Goal: Task Accomplishment & Management: Use online tool/utility

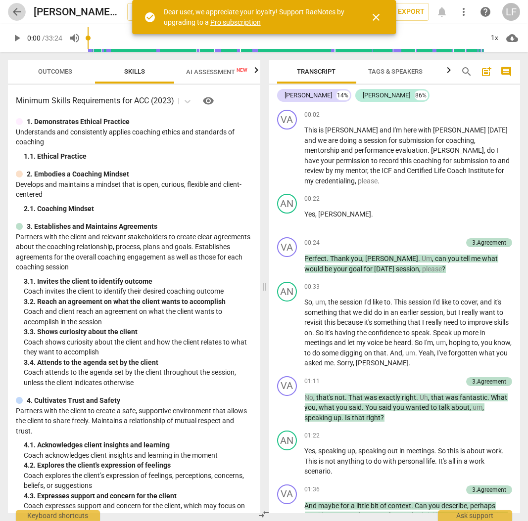
click at [18, 11] on span "arrow_back" at bounding box center [17, 12] width 12 height 12
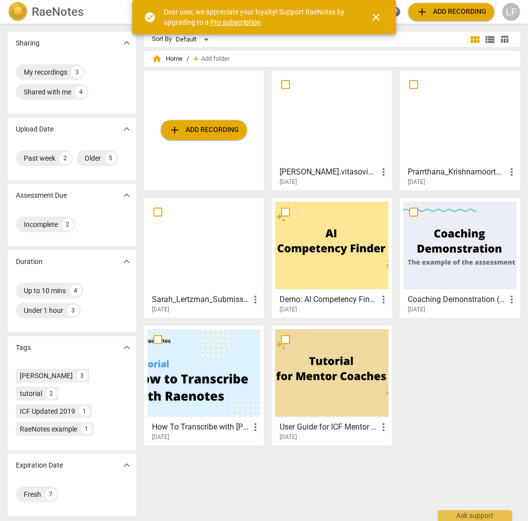
click at [465, 387] on div "add Add recording [PERSON_NAME].vitasovich_audio_4.mp3 - [PERSON_NAME] more_ver…" at bounding box center [336, 262] width 384 height 383
click at [44, 72] on div "My recordings" at bounding box center [46, 72] width 44 height 10
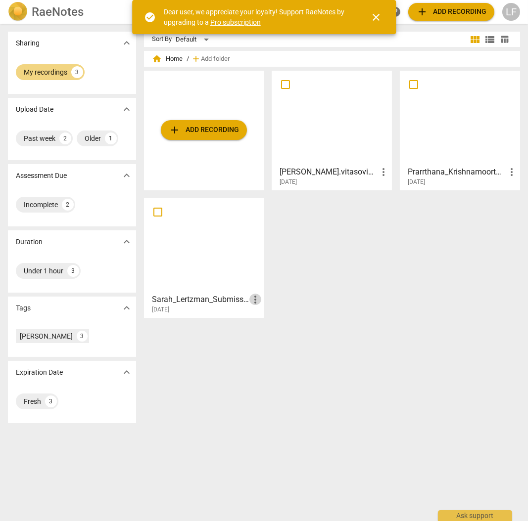
click at [257, 301] on span "more_vert" at bounding box center [255, 300] width 12 height 12
click at [264, 326] on li "Delete" at bounding box center [267, 323] width 38 height 24
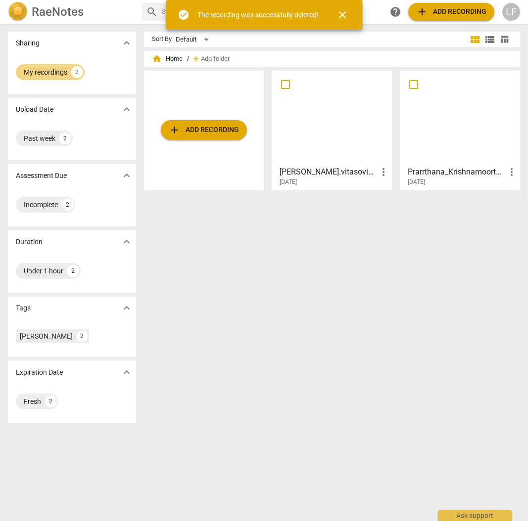
click at [314, 135] on div at bounding box center [331, 118] width 113 height 88
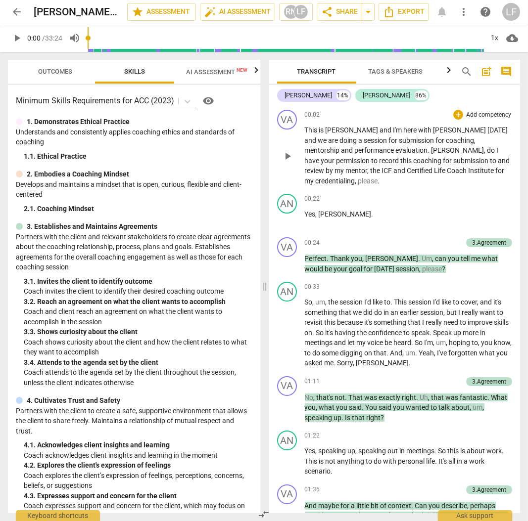
click at [477, 117] on p "Add competency" at bounding box center [488, 115] width 47 height 9
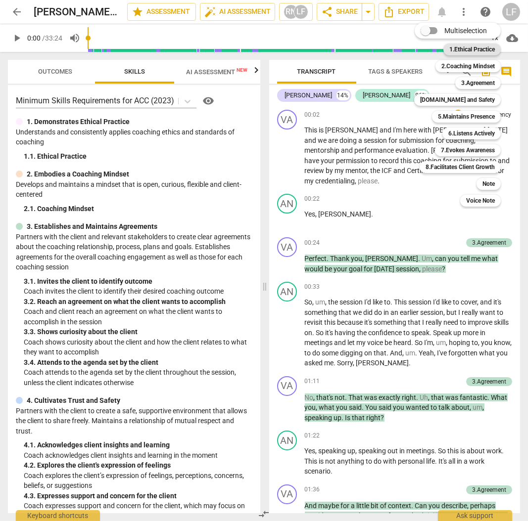
click at [480, 51] on b "1.Ethical Practice" at bounding box center [471, 50] width 45 height 12
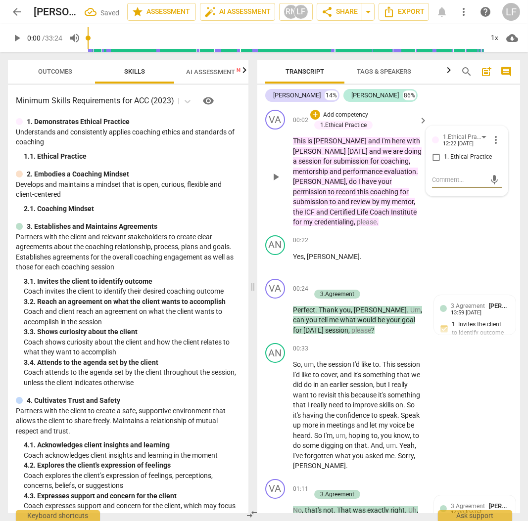
click at [436, 155] on input "1. Ethical Practice" at bounding box center [436, 157] width 16 height 12
checkbox input "true"
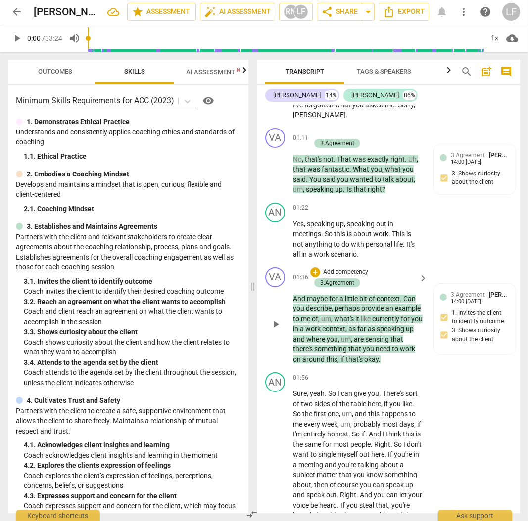
scroll to position [362, 0]
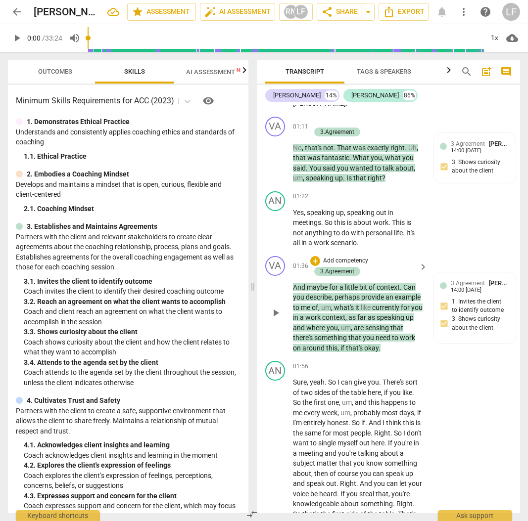
click at [343, 265] on p "Add competency" at bounding box center [345, 261] width 47 height 9
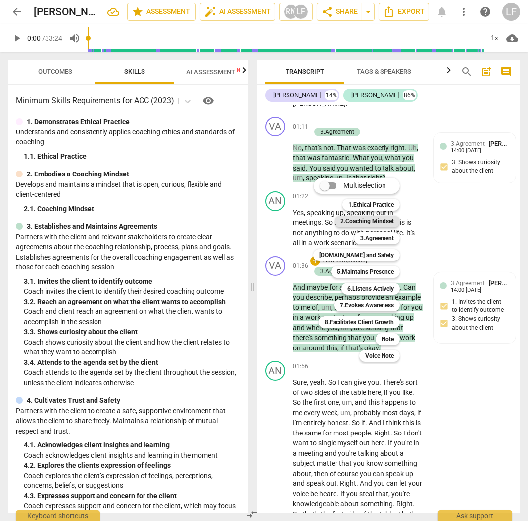
click at [370, 225] on b "2.Coaching Mindset" at bounding box center [366, 222] width 53 height 12
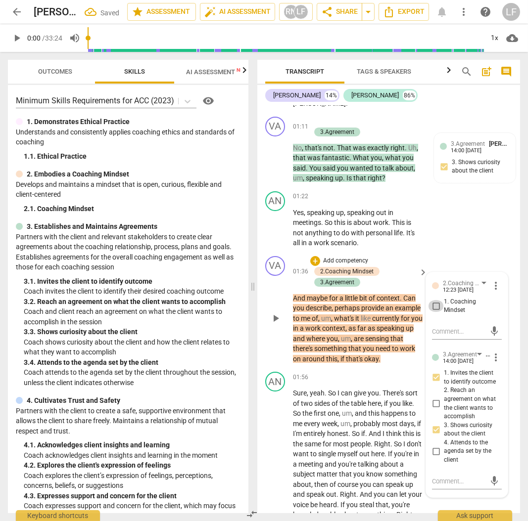
click at [436, 312] on input "1. Coaching Mindset" at bounding box center [436, 306] width 16 height 12
checkbox input "true"
click at [494, 220] on div "AN play_arrow pause 01:22 + Add competency keyboard_arrow_right Yes , speaking …" at bounding box center [388, 219] width 263 height 65
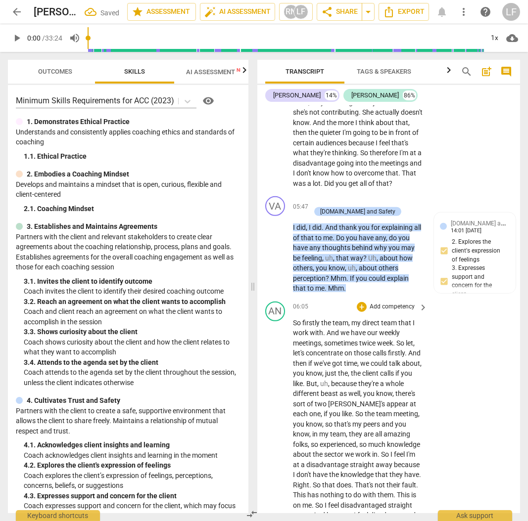
scroll to position [1318, 0]
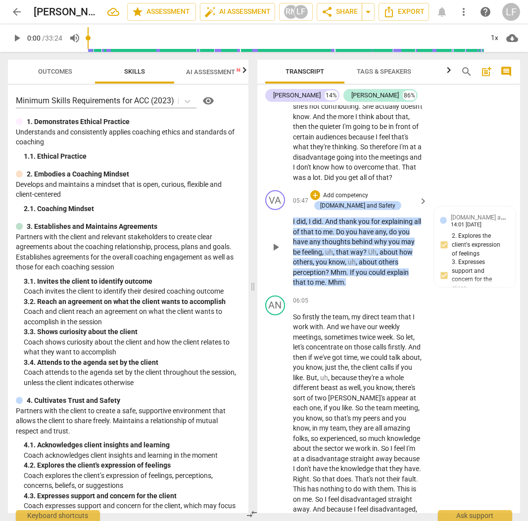
click at [330, 200] on p "Add competency" at bounding box center [345, 195] width 47 height 9
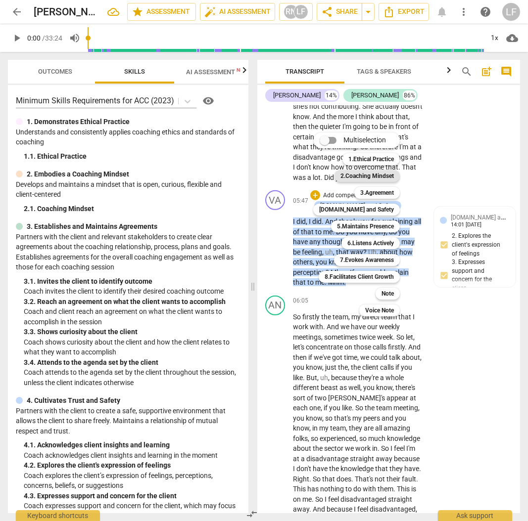
click at [369, 178] on b "2.Coaching Mindset" at bounding box center [366, 176] width 53 height 12
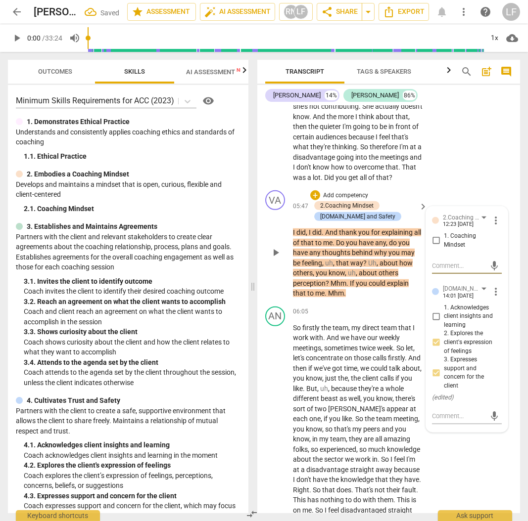
click at [433, 247] on input "1. Coaching Mindset" at bounding box center [436, 241] width 16 height 12
checkbox input "true"
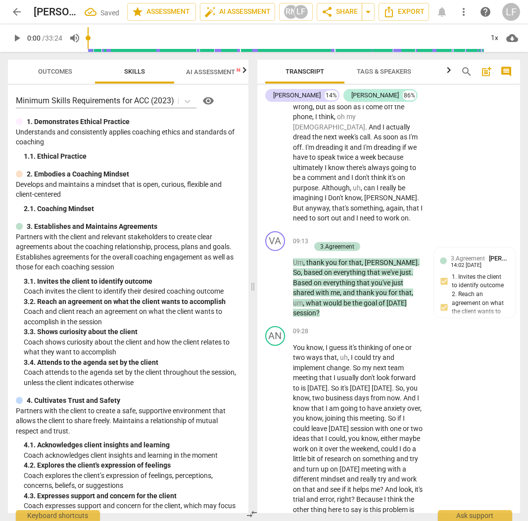
scroll to position [2076, 0]
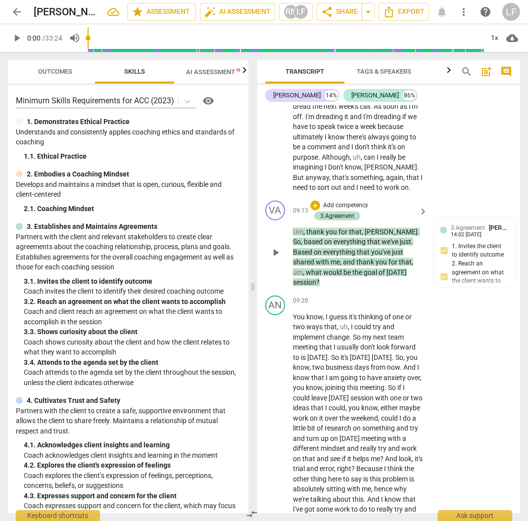
click at [357, 210] on p "Add competency" at bounding box center [345, 205] width 47 height 9
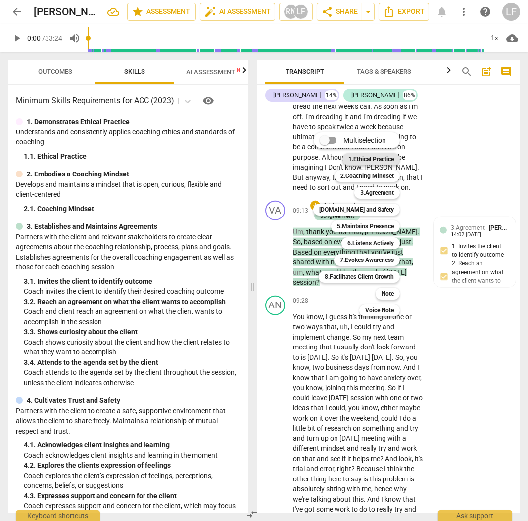
click at [381, 161] on b "1.Ethical Practice" at bounding box center [370, 159] width 45 height 12
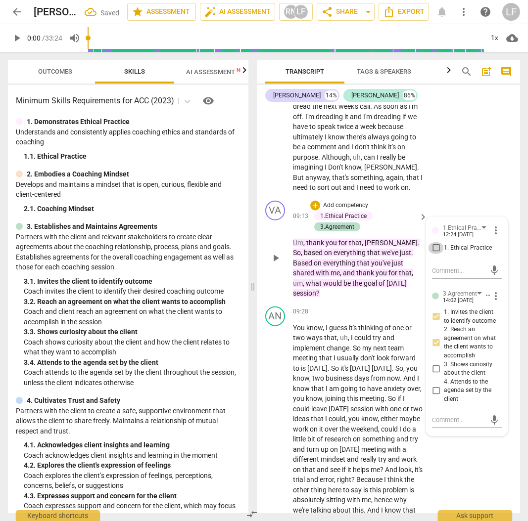
click at [432, 254] on input "1. Ethical Practice" at bounding box center [436, 248] width 16 height 12
checkbox input "true"
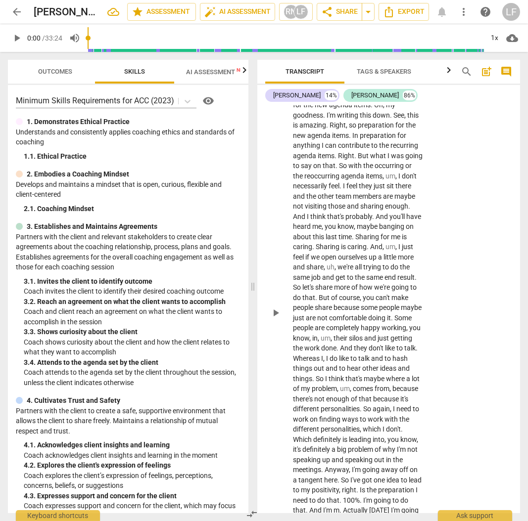
scroll to position [3856, 0]
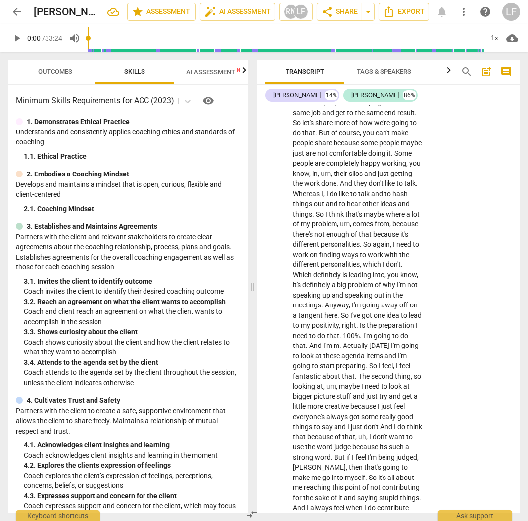
click at [54, 73] on span "Outcomes" at bounding box center [56, 71] width 34 height 7
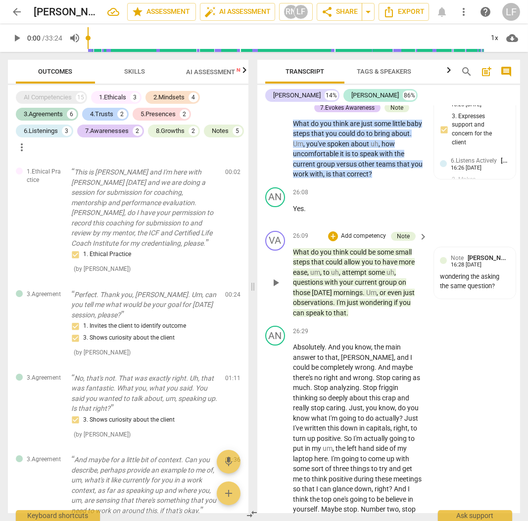
scroll to position [5767, 0]
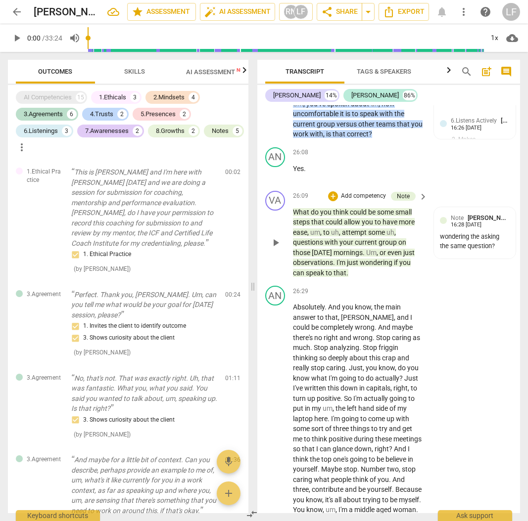
click at [359, 201] on p "Add competency" at bounding box center [363, 196] width 47 height 9
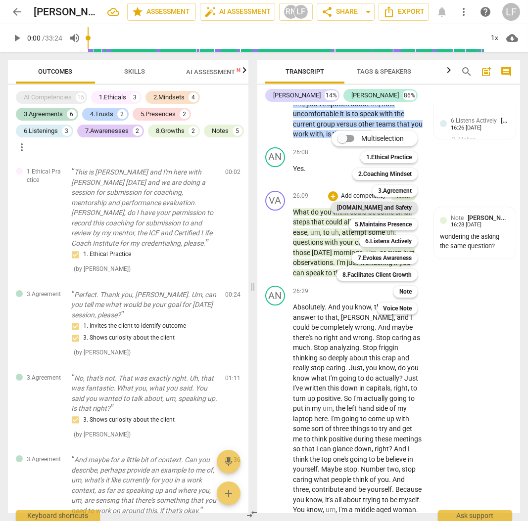
click at [381, 208] on b "[DOMAIN_NAME] and Safety" at bounding box center [374, 208] width 75 height 12
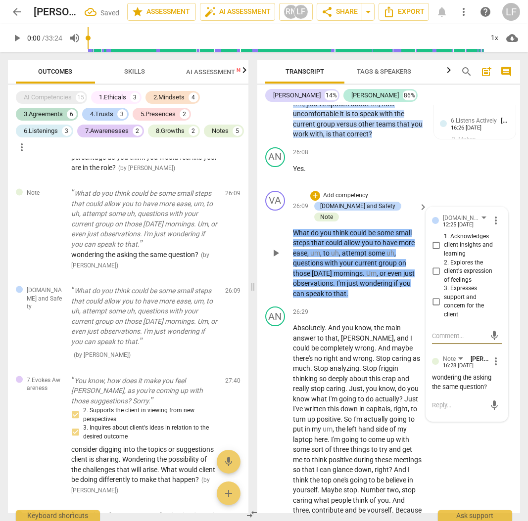
scroll to position [2623, 0]
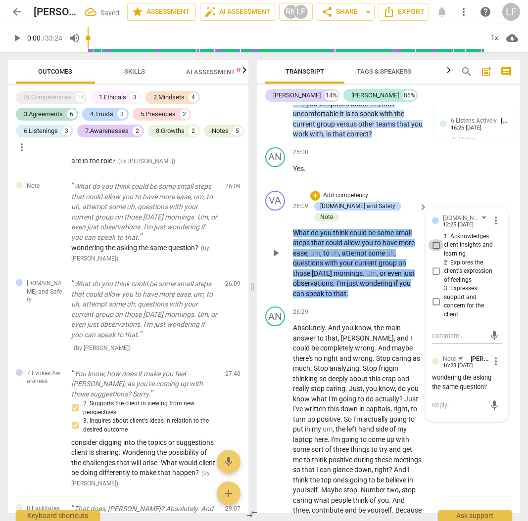
click at [432, 251] on input "1. Acknowledges client insights and learning" at bounding box center [436, 245] width 16 height 12
checkbox input "true"
click at [434, 277] on input "2. Explores the client's expression of feelings" at bounding box center [436, 271] width 16 height 12
checkbox input "true"
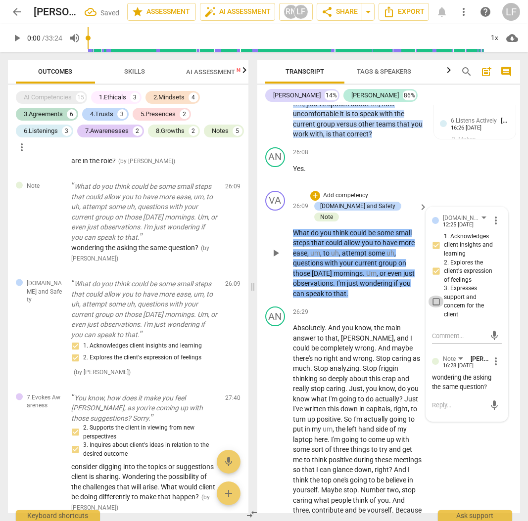
click at [433, 308] on input "3. Expresses support and concern for the client" at bounding box center [436, 302] width 16 height 12
checkbox input "true"
drag, startPoint x: 401, startPoint y: 319, endPoint x: 405, endPoint y: 324, distance: 6.7
click at [403, 322] on div "AN play_arrow pause 26:29 + Add competency keyboard_arrow_right Absolutely . An…" at bounding box center [388, 442] width 263 height 278
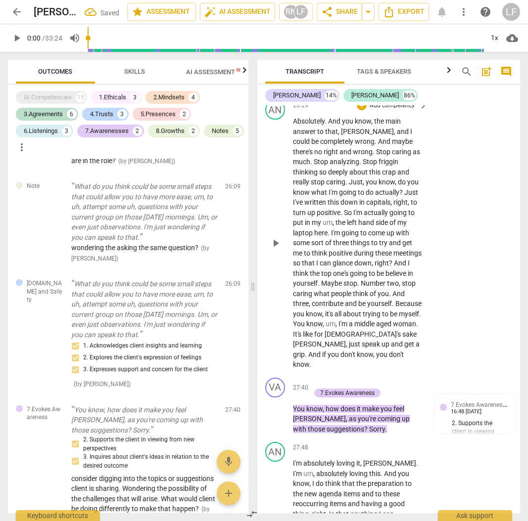
scroll to position [5998, 0]
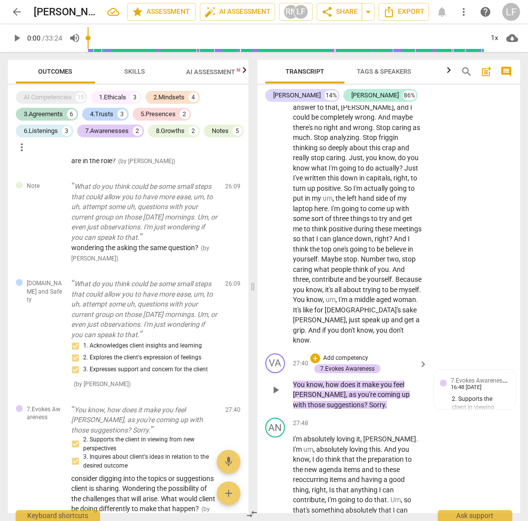
click at [347, 363] on p "Add competency" at bounding box center [345, 358] width 47 height 9
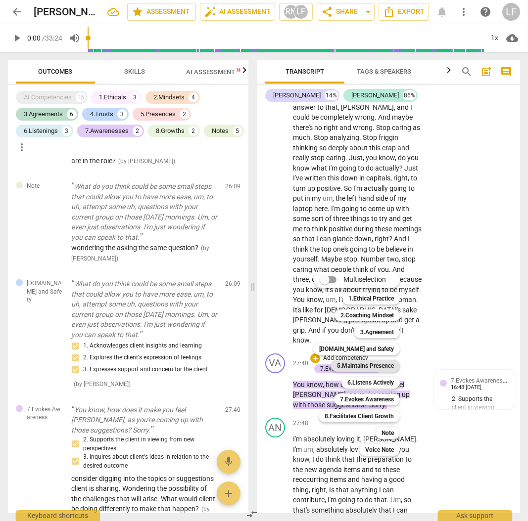
click at [350, 364] on b "5.Maintains Presence" at bounding box center [365, 366] width 57 height 12
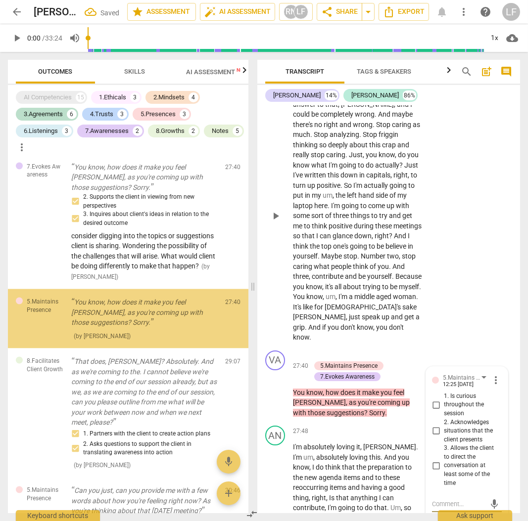
scroll to position [2869, 0]
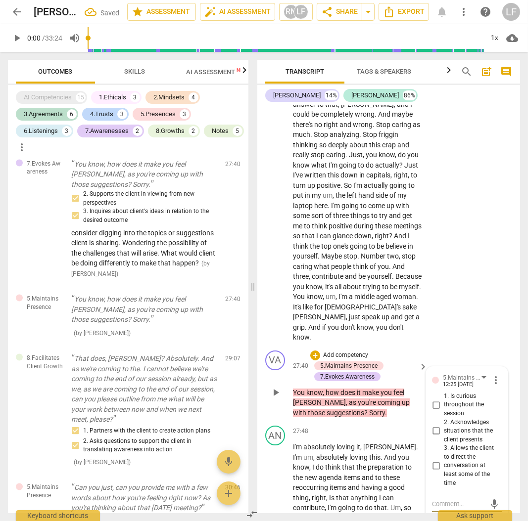
click at [435, 406] on input "1. Is curious throughout the session" at bounding box center [436, 405] width 16 height 12
checkbox input "true"
click at [434, 434] on input "2. Acknowledges situations that the client presents" at bounding box center [436, 431] width 16 height 12
checkbox input "true"
click at [434, 470] on input "3. Allows the client to direct the conversation at least some of the time" at bounding box center [436, 466] width 16 height 12
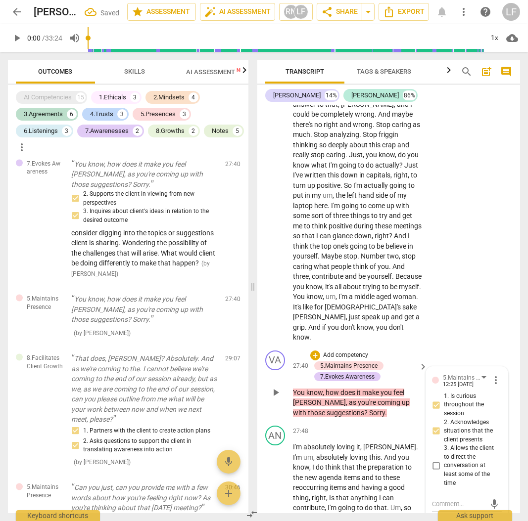
checkbox input "true"
click at [487, 245] on div "AN play_arrow pause 26:29 + Add competency keyboard_arrow_right Absolutely . An…" at bounding box center [388, 208] width 263 height 278
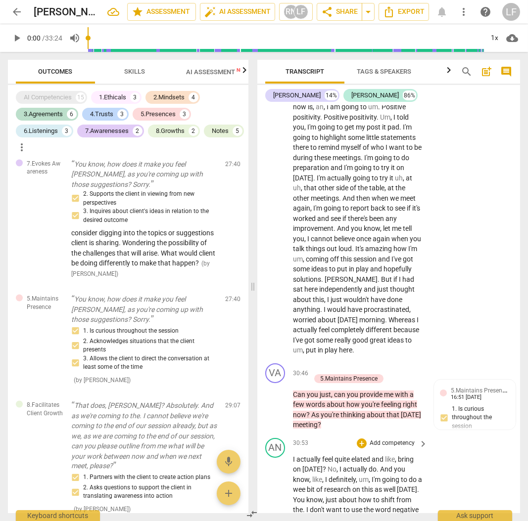
scroll to position [6759, 0]
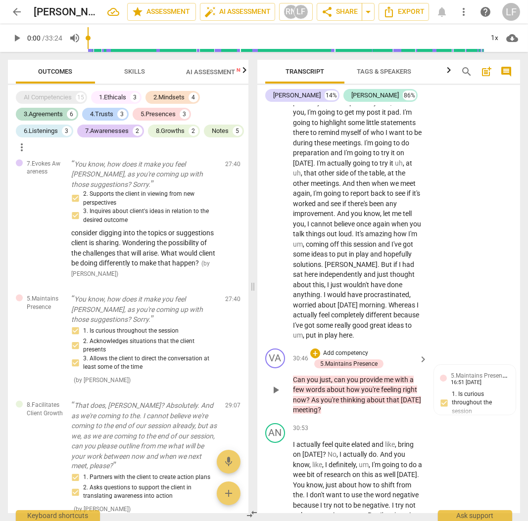
click at [352, 357] on p "Add competency" at bounding box center [345, 353] width 47 height 9
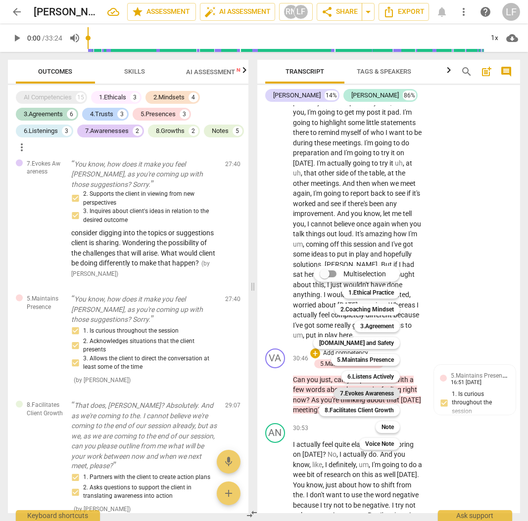
click at [376, 394] on b "7.Evokes Awareness" at bounding box center [367, 394] width 54 height 12
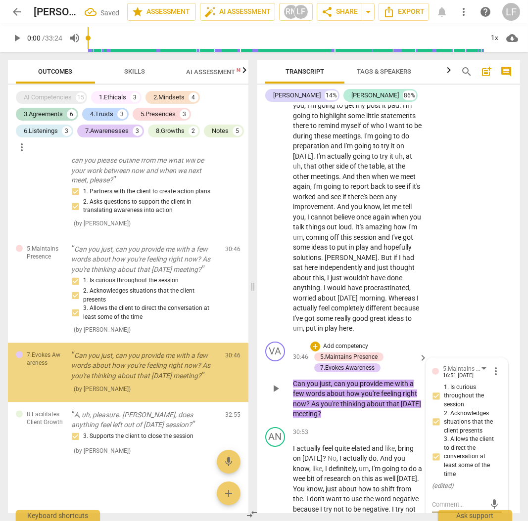
scroll to position [3175, 0]
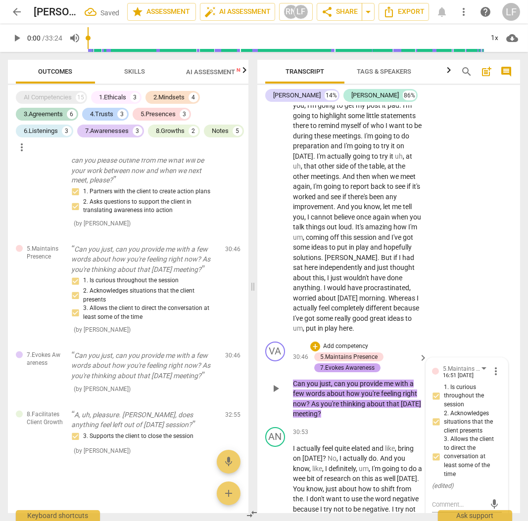
click at [352, 372] on div "7.Evokes Awareness" at bounding box center [347, 367] width 54 height 9
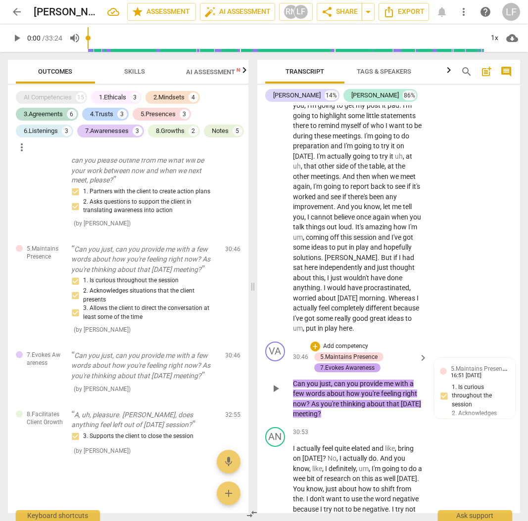
click at [352, 372] on div "7.Evokes Awareness" at bounding box center [347, 367] width 54 height 9
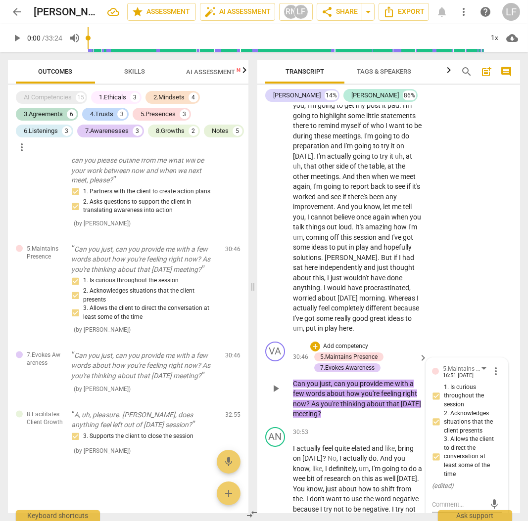
click at [348, 351] on p "Add competency" at bounding box center [345, 346] width 47 height 9
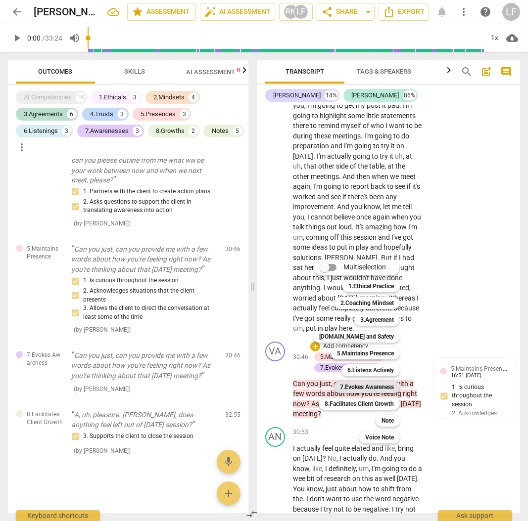
click at [373, 385] on b "7.Evokes Awareness" at bounding box center [367, 387] width 54 height 12
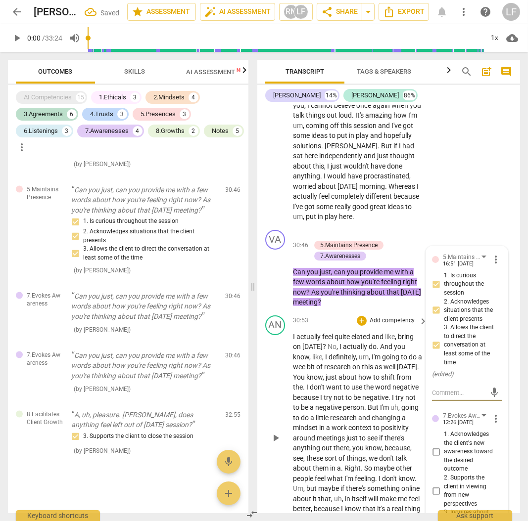
scroll to position [6898, 0]
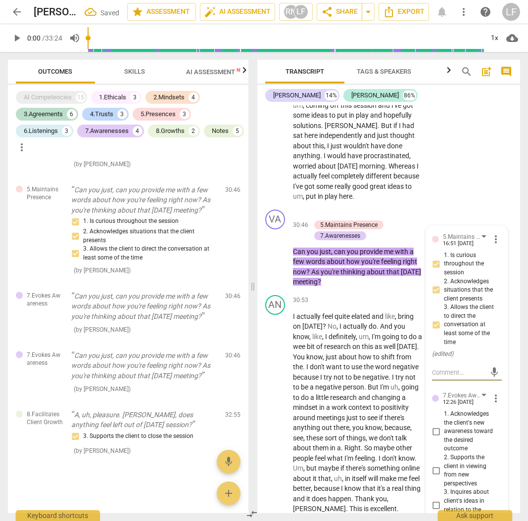
click at [483, 181] on div "AN play_arrow pause 29:27 + Add competency keyboard_arrow_right Absolutely . Ri…" at bounding box center [388, 62] width 263 height 288
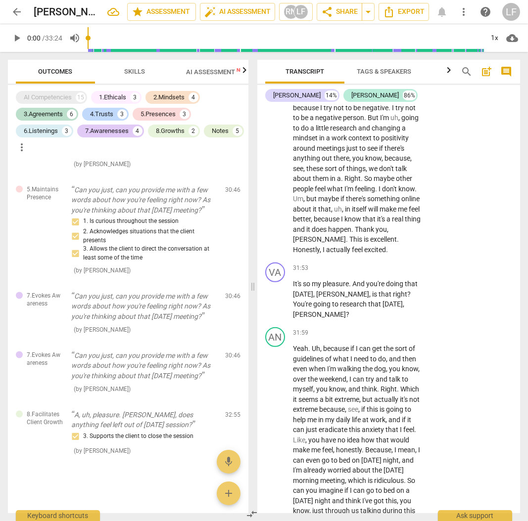
scroll to position [7294, 0]
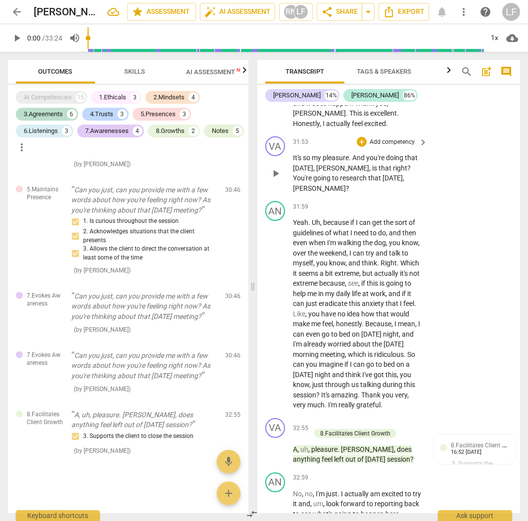
click at [392, 146] on p "Add competency" at bounding box center [391, 142] width 47 height 9
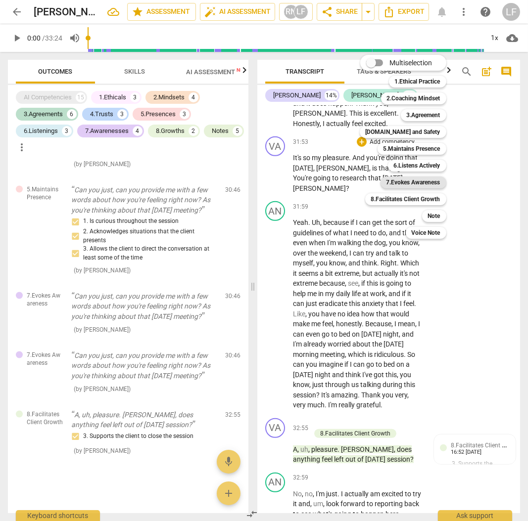
click at [435, 184] on b "7.Evokes Awareness" at bounding box center [413, 182] width 54 height 12
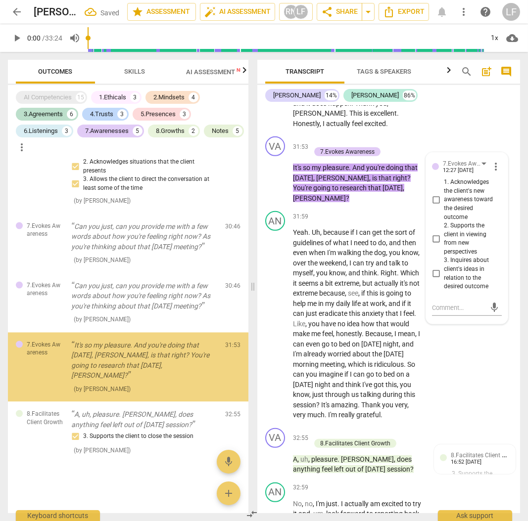
scroll to position [3294, 0]
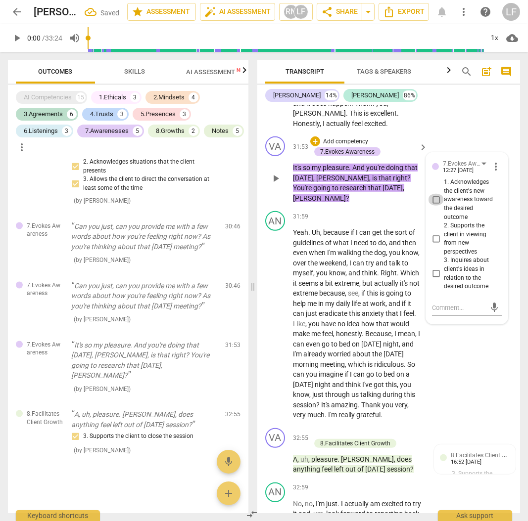
click at [433, 206] on input "1. Acknowledges the client's new awareness toward the desired outcome" at bounding box center [436, 200] width 16 height 12
checkbox input "true"
click at [435, 245] on input "2. Supports the client in viewing from new perspectives" at bounding box center [436, 239] width 16 height 12
checkbox input "true"
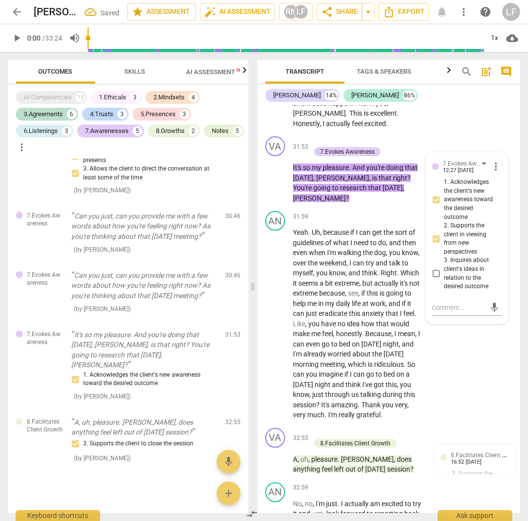
click at [455, 100] on div "[PERSON_NAME] 14% [PERSON_NAME] 86%" at bounding box center [388, 95] width 247 height 17
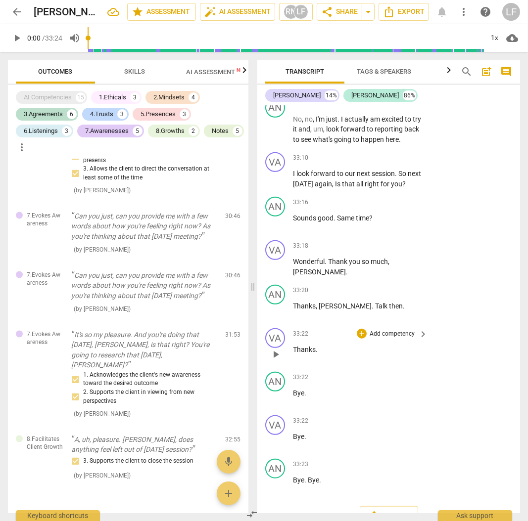
scroll to position [7691, 0]
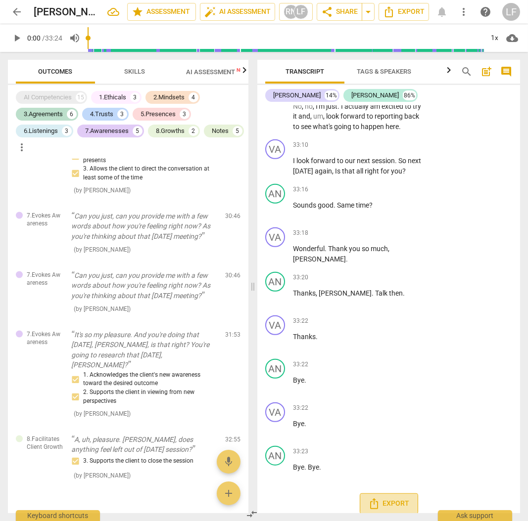
click at [387, 498] on span "Export" at bounding box center [389, 504] width 42 height 12
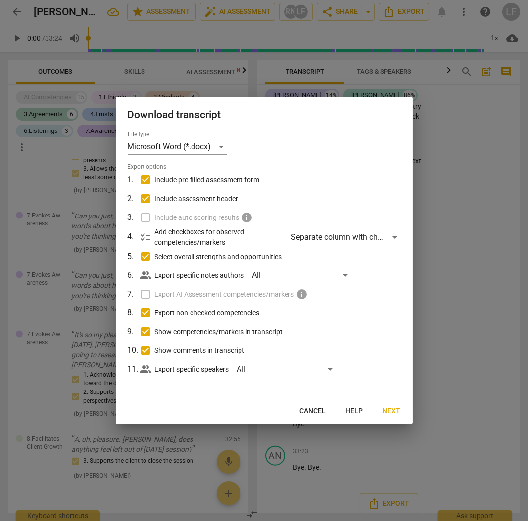
click at [145, 218] on label "Include auto scoring results info" at bounding box center [262, 217] width 259 height 19
click at [395, 235] on div "Separate column with check marks" at bounding box center [345, 237] width 109 height 16
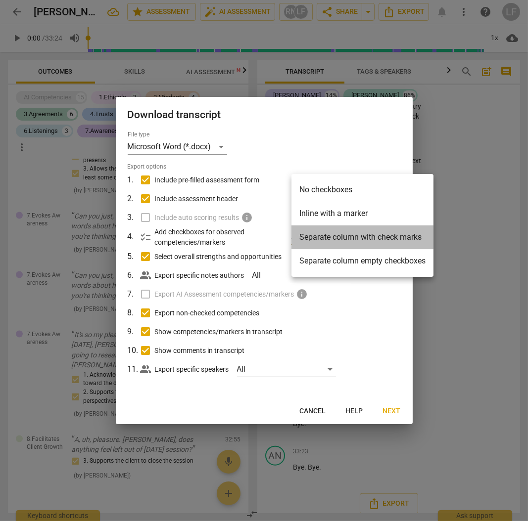
click at [394, 239] on li "Separate column with check marks" at bounding box center [362, 237] width 142 height 24
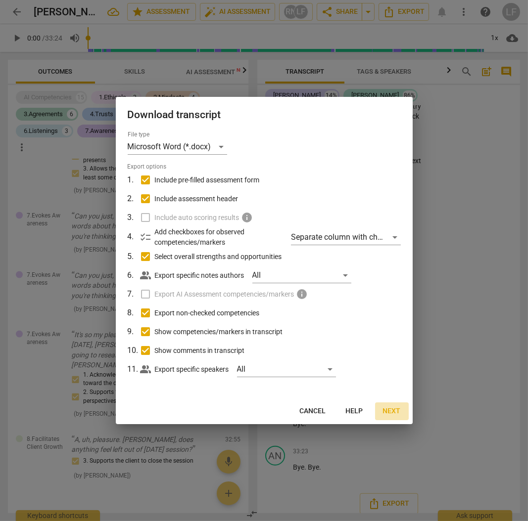
click at [392, 411] on span "Next" at bounding box center [392, 411] width 18 height 10
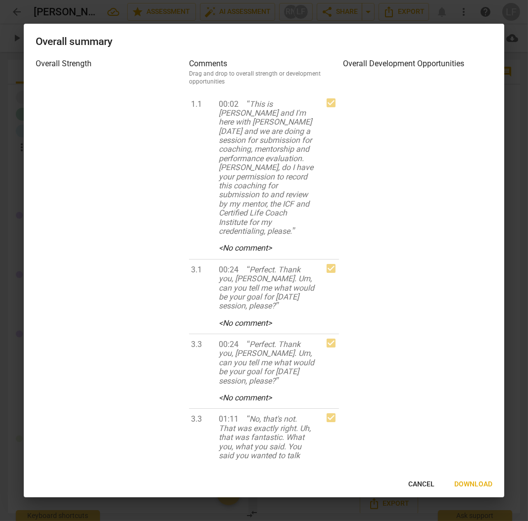
click at [474, 484] on span "Download" at bounding box center [473, 485] width 38 height 10
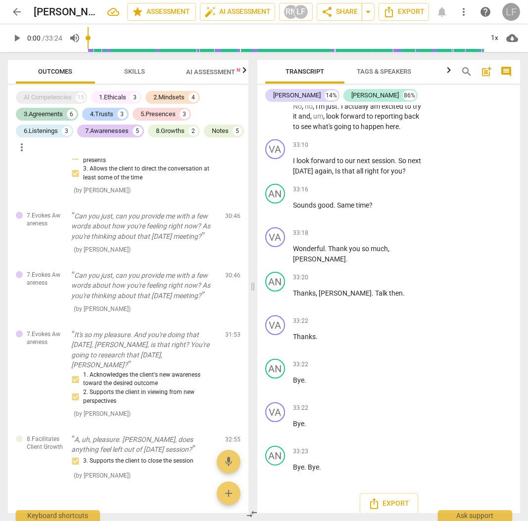
click at [511, 13] on div "LF" at bounding box center [511, 12] width 18 height 18
